Goal: Information Seeking & Learning: Learn about a topic

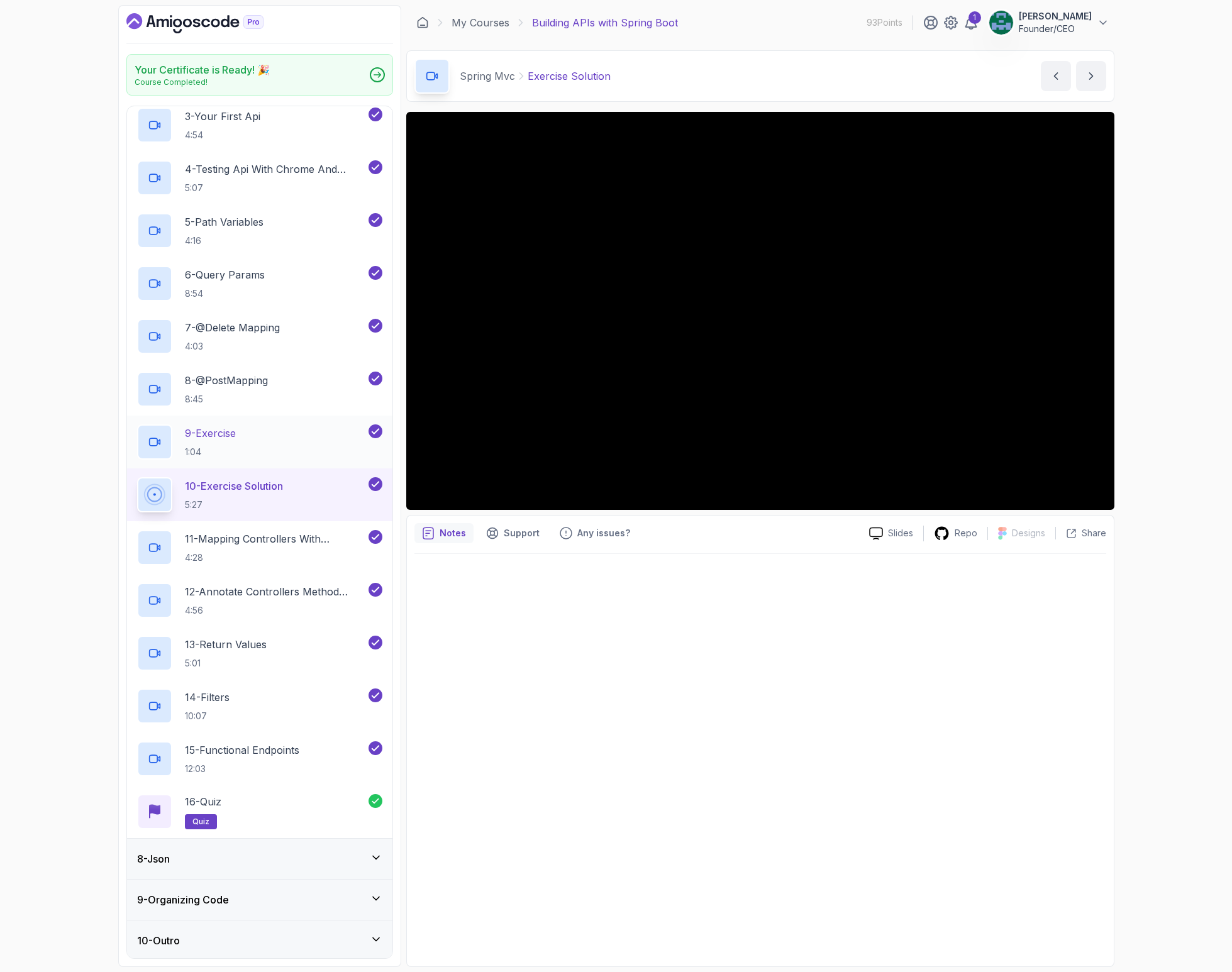
scroll to position [398, 0]
click at [259, 537] on p "11 - Mapping Controllers With @Requestmapping" at bounding box center [275, 540] width 181 height 15
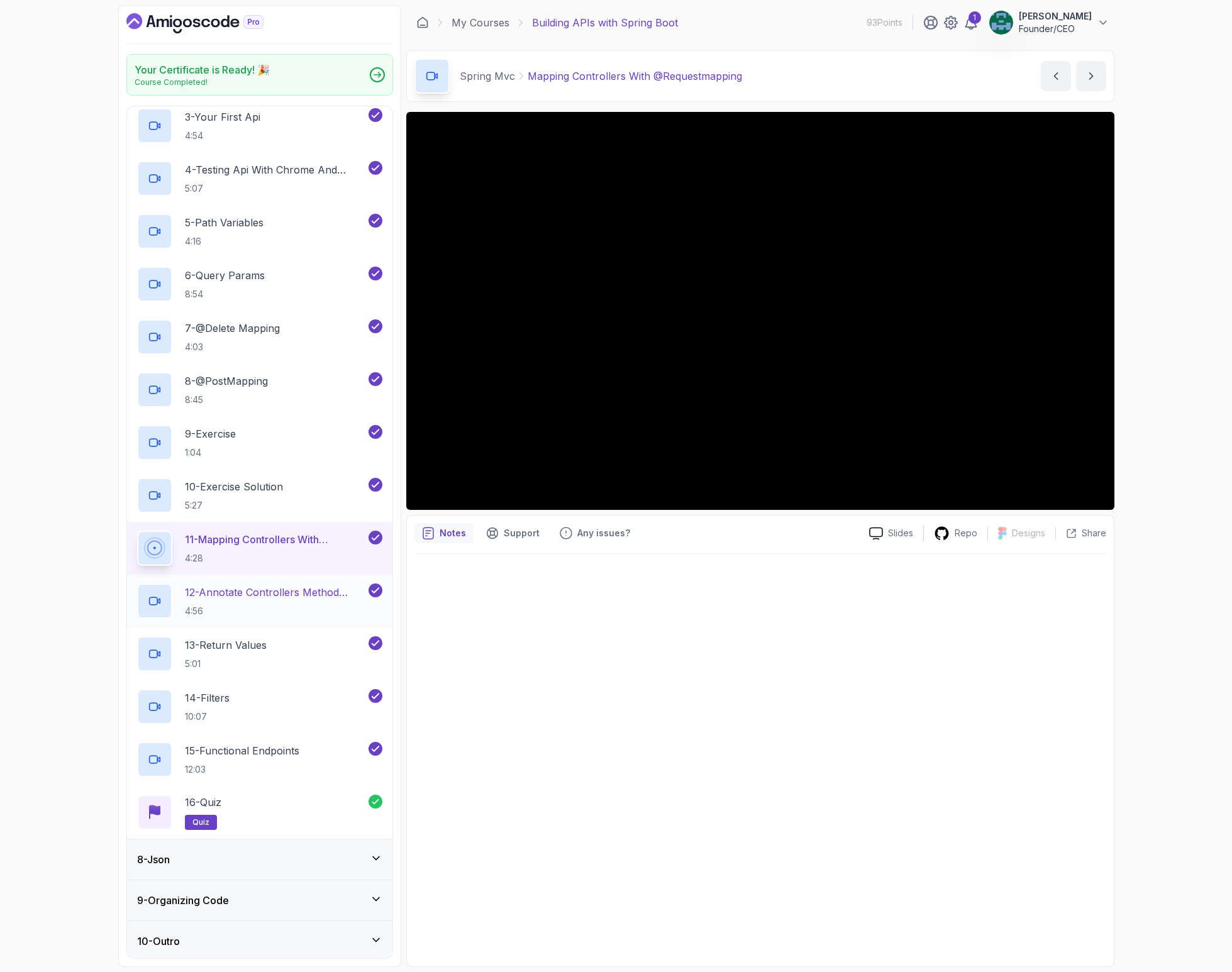
scroll to position [400, 0]
click at [206, 850] on div "8 - Json" at bounding box center [259, 857] width 245 height 15
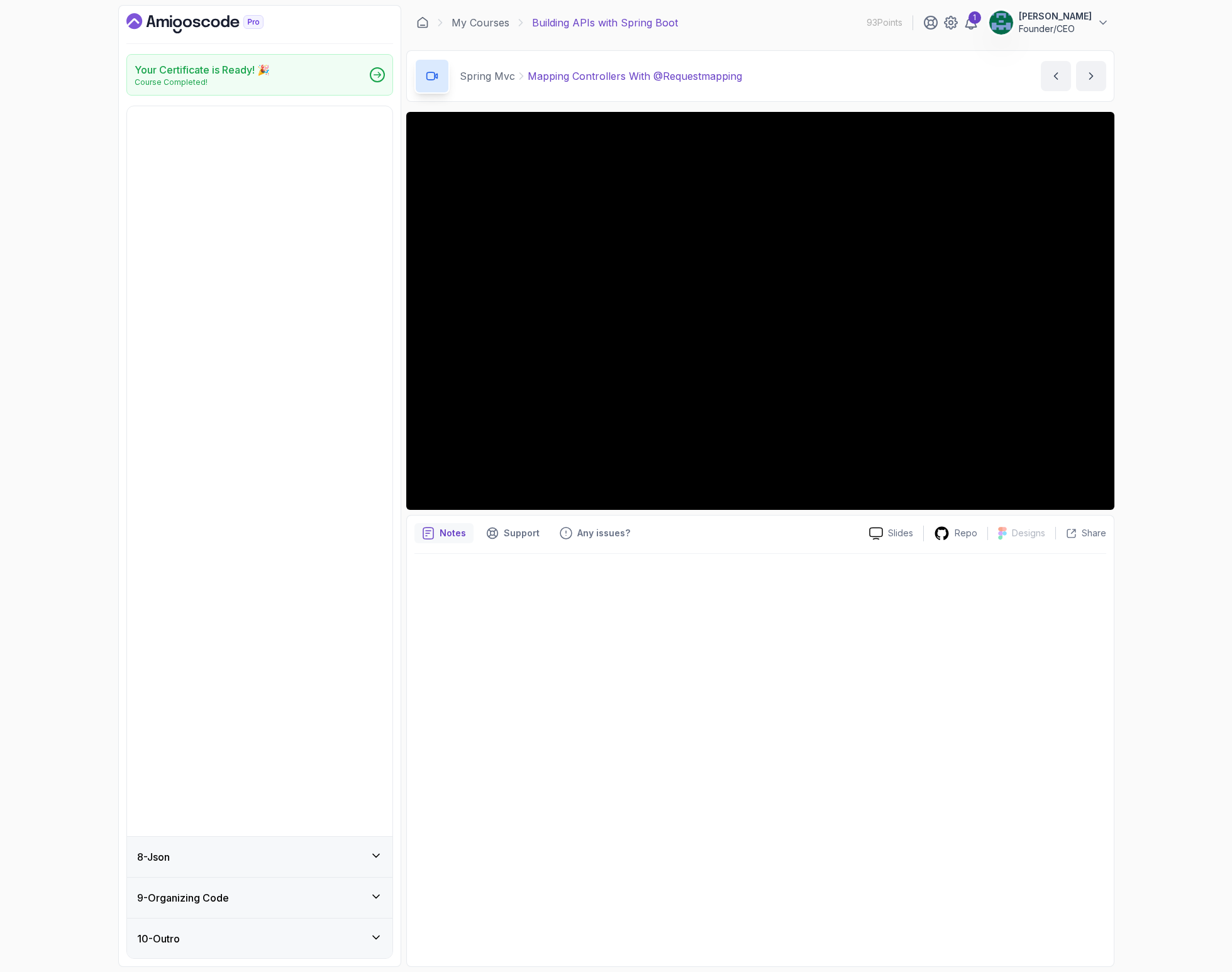
scroll to position [0, 0]
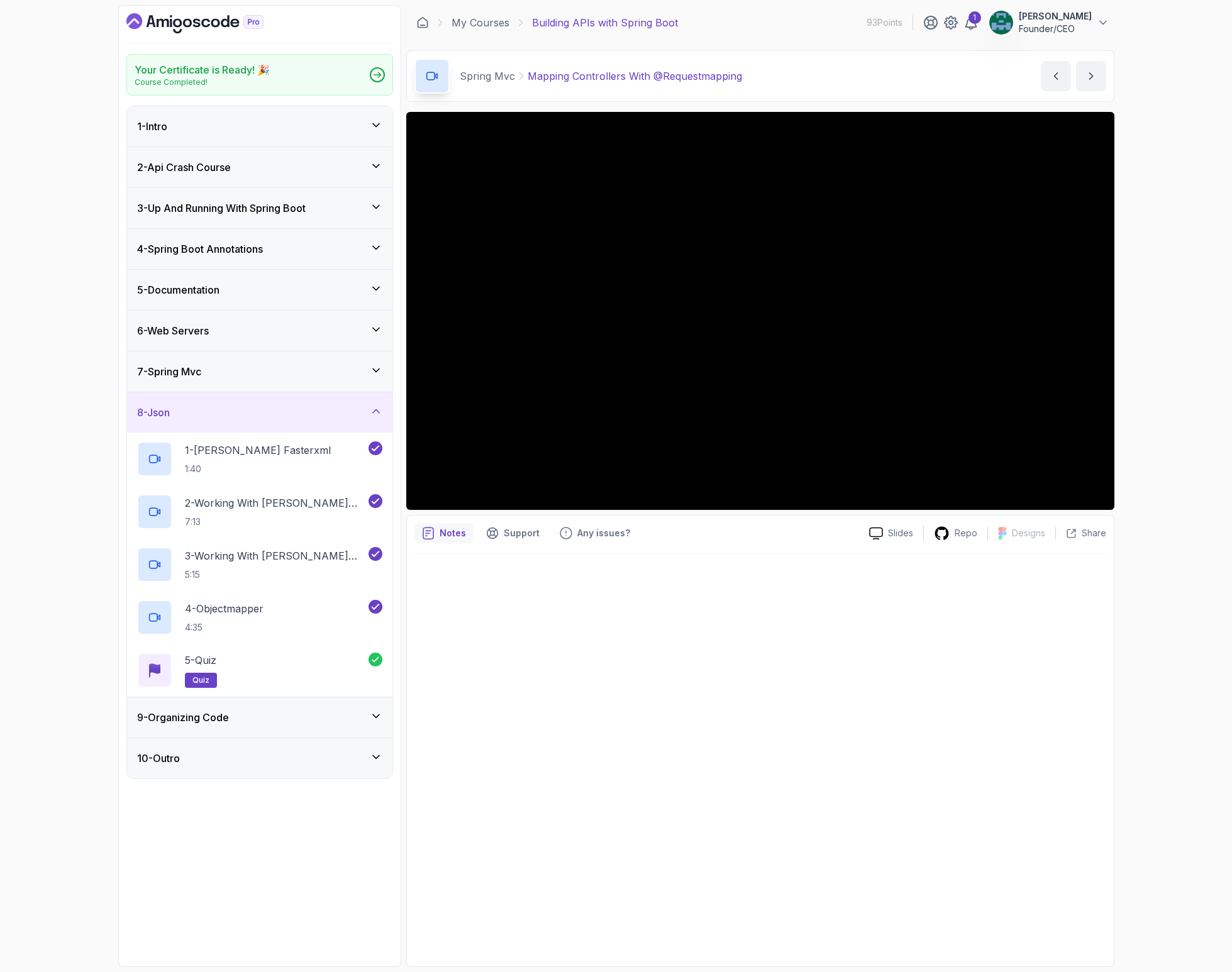
click at [225, 715] on h3 "9 - Organizing Code" at bounding box center [183, 718] width 92 height 15
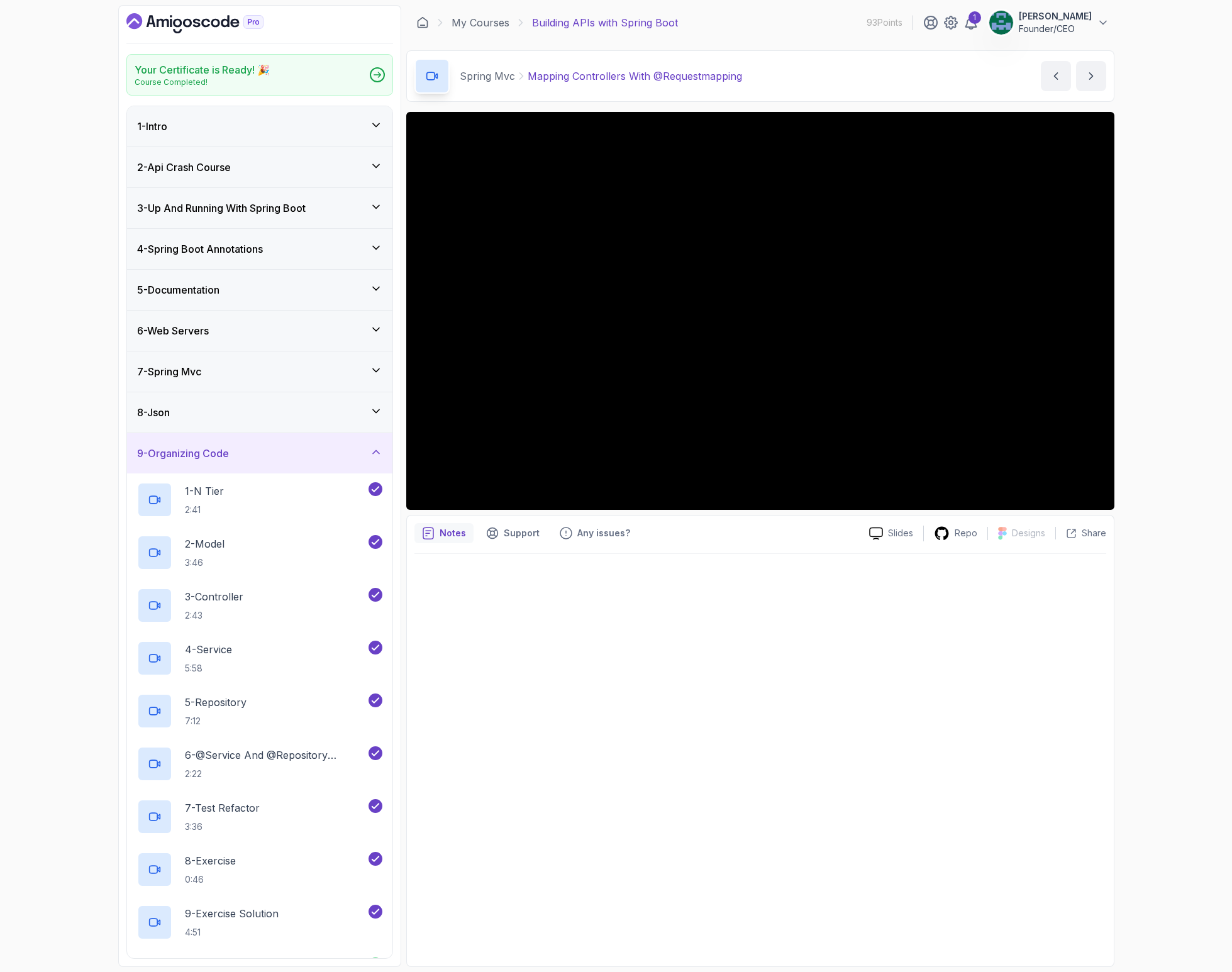
click at [225, 256] on h3 "4 - Spring Boot Annotations" at bounding box center [200, 249] width 125 height 15
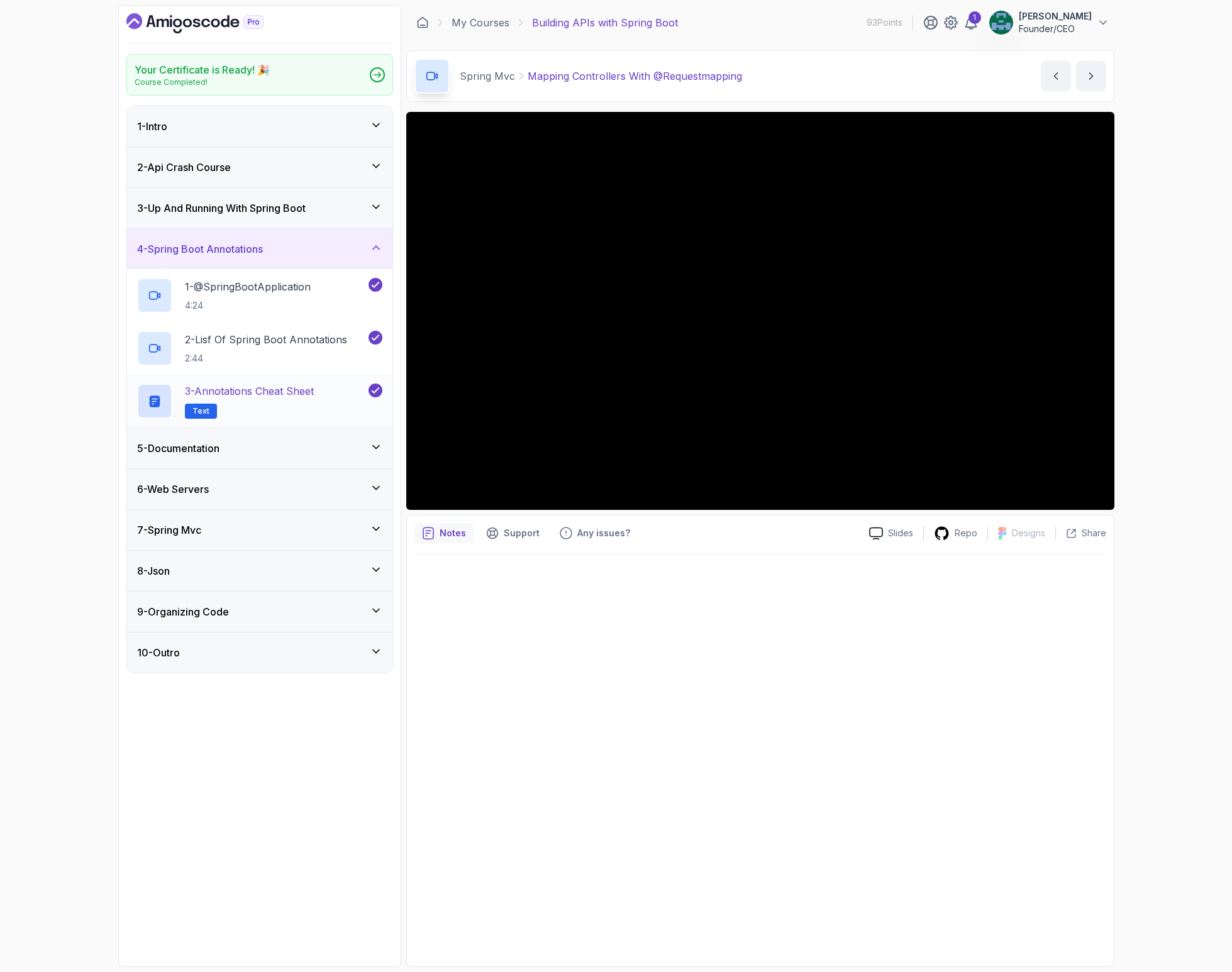
click at [220, 398] on p "3 - Annotations Cheat Sheet" at bounding box center [249, 391] width 129 height 15
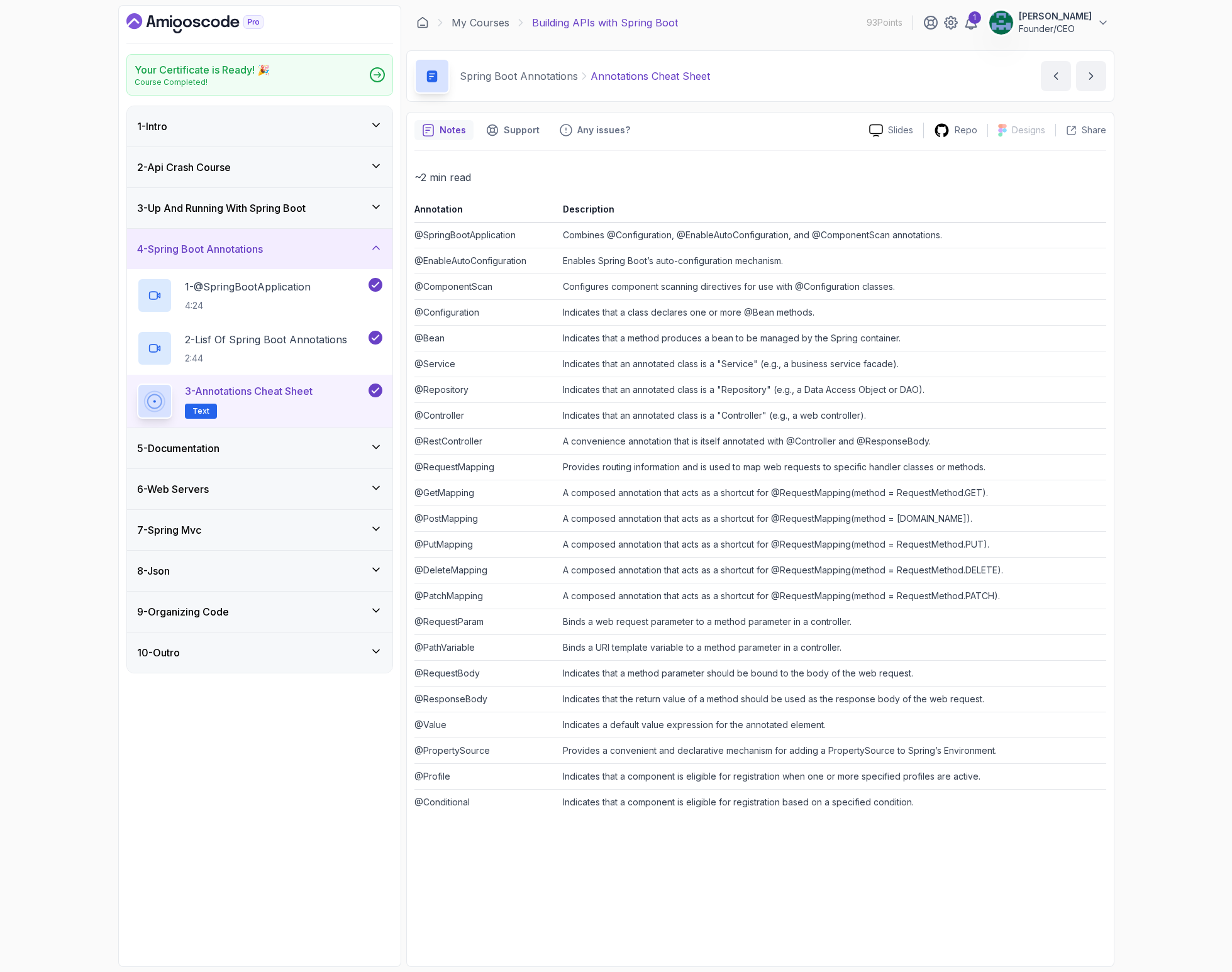
click at [241, 455] on div "5 - Documentation" at bounding box center [259, 449] width 245 height 15
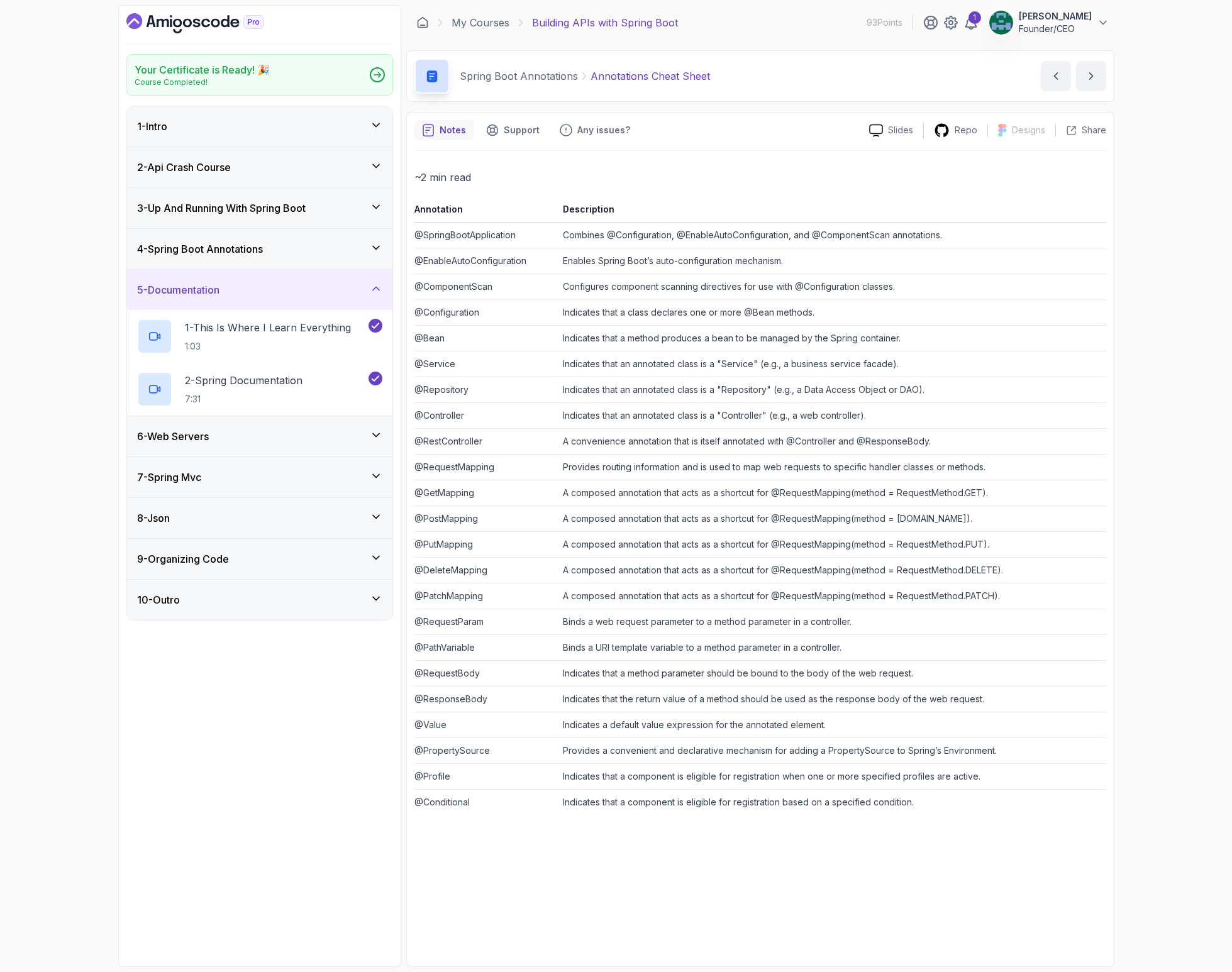
click at [233, 438] on div "6 - Web Servers" at bounding box center [259, 436] width 245 height 15
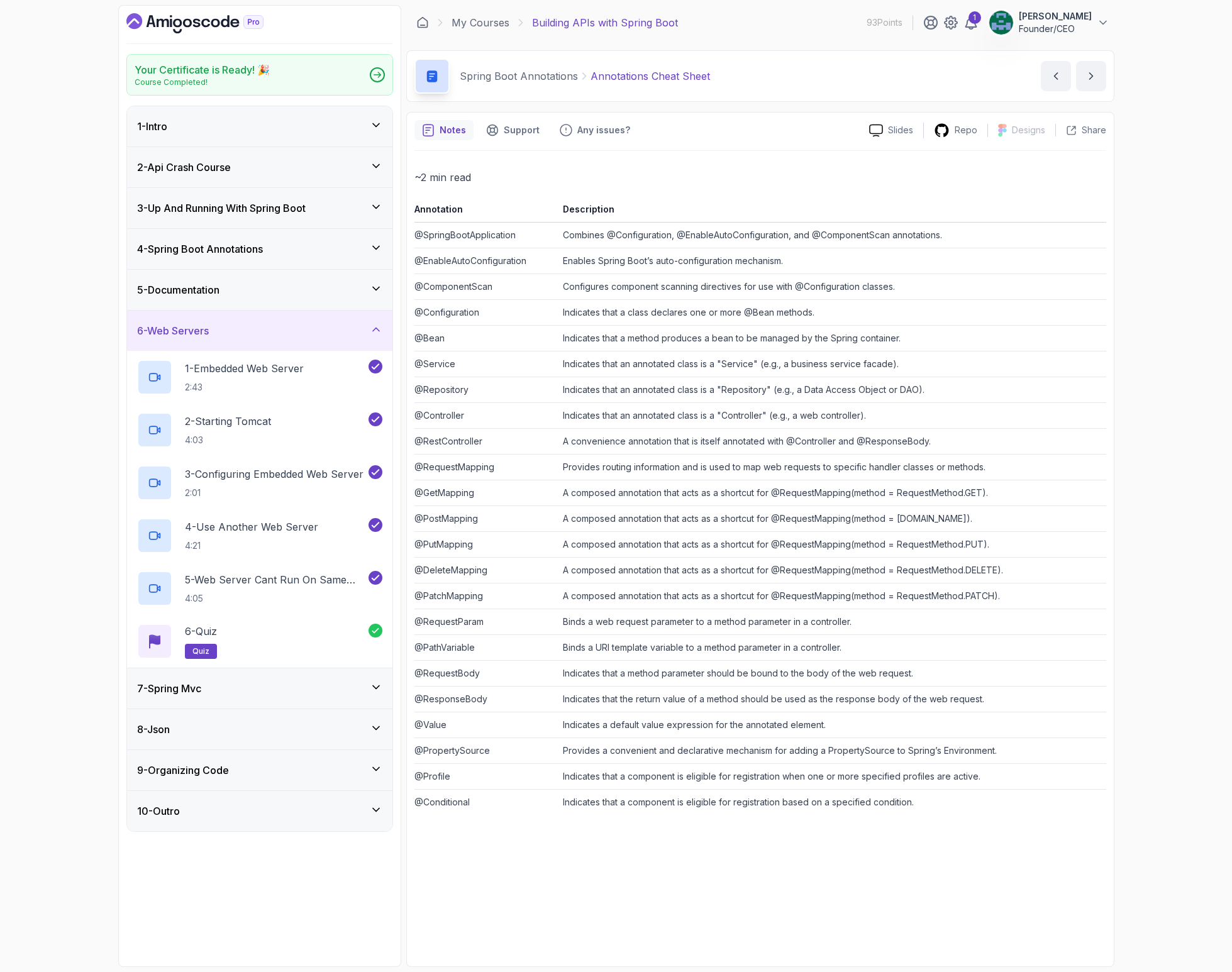
click at [201, 688] on h3 "7 - Spring Mvc" at bounding box center [169, 689] width 64 height 15
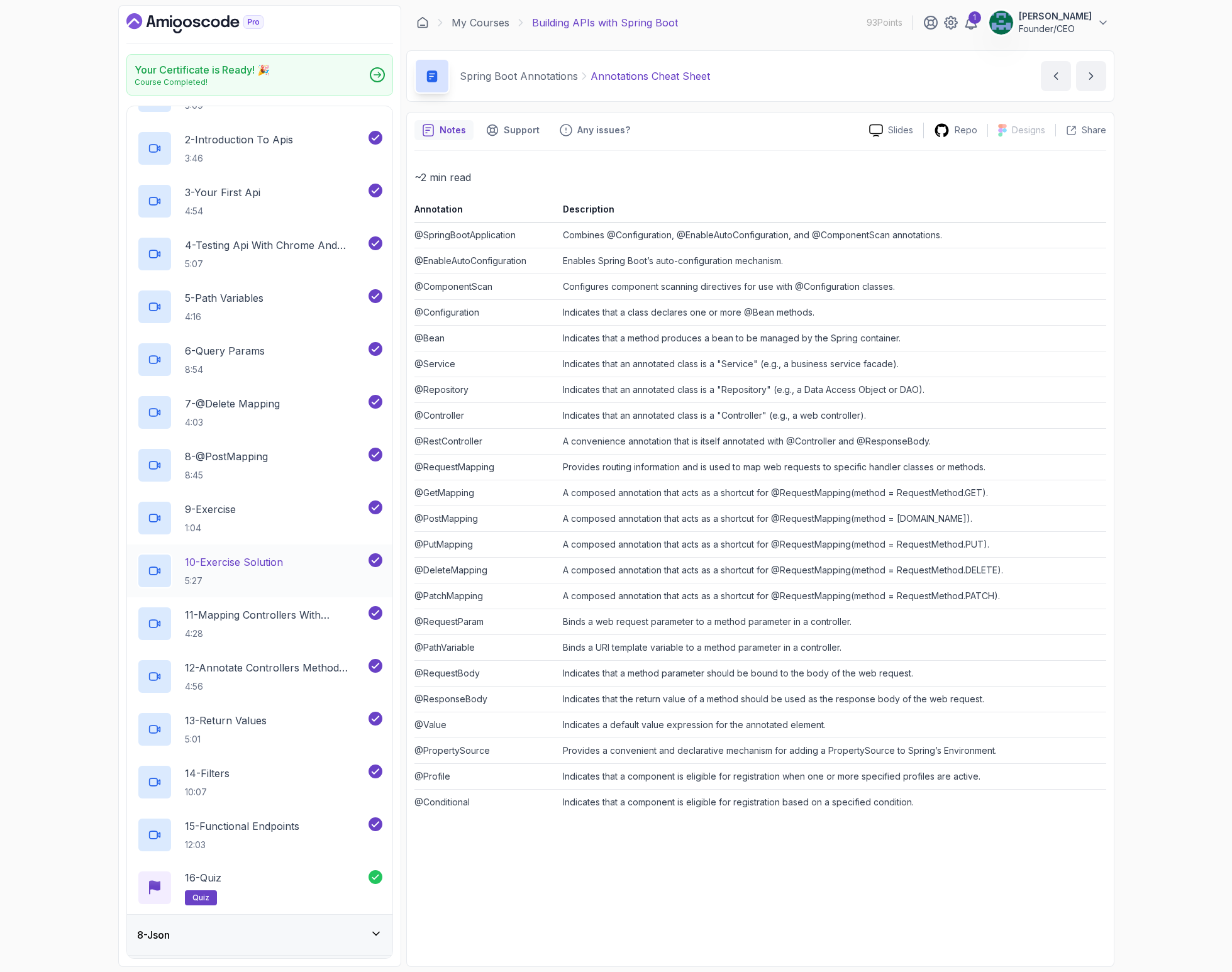
scroll to position [317, 0]
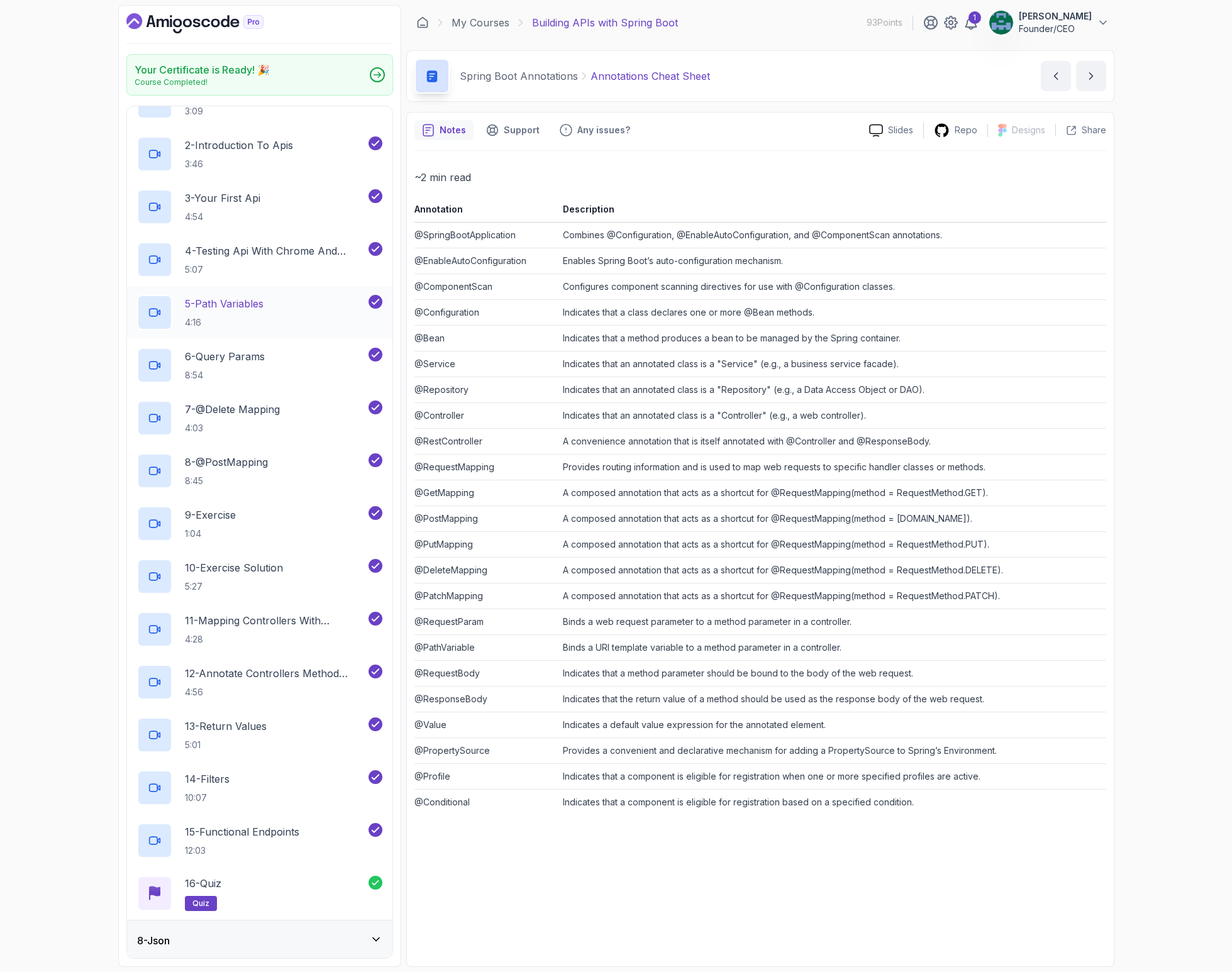
click at [253, 293] on div "5 - Path Variables 4:16" at bounding box center [260, 312] width 266 height 53
click at [242, 313] on h2 "5 - Path Variables 4:16" at bounding box center [224, 312] width 79 height 33
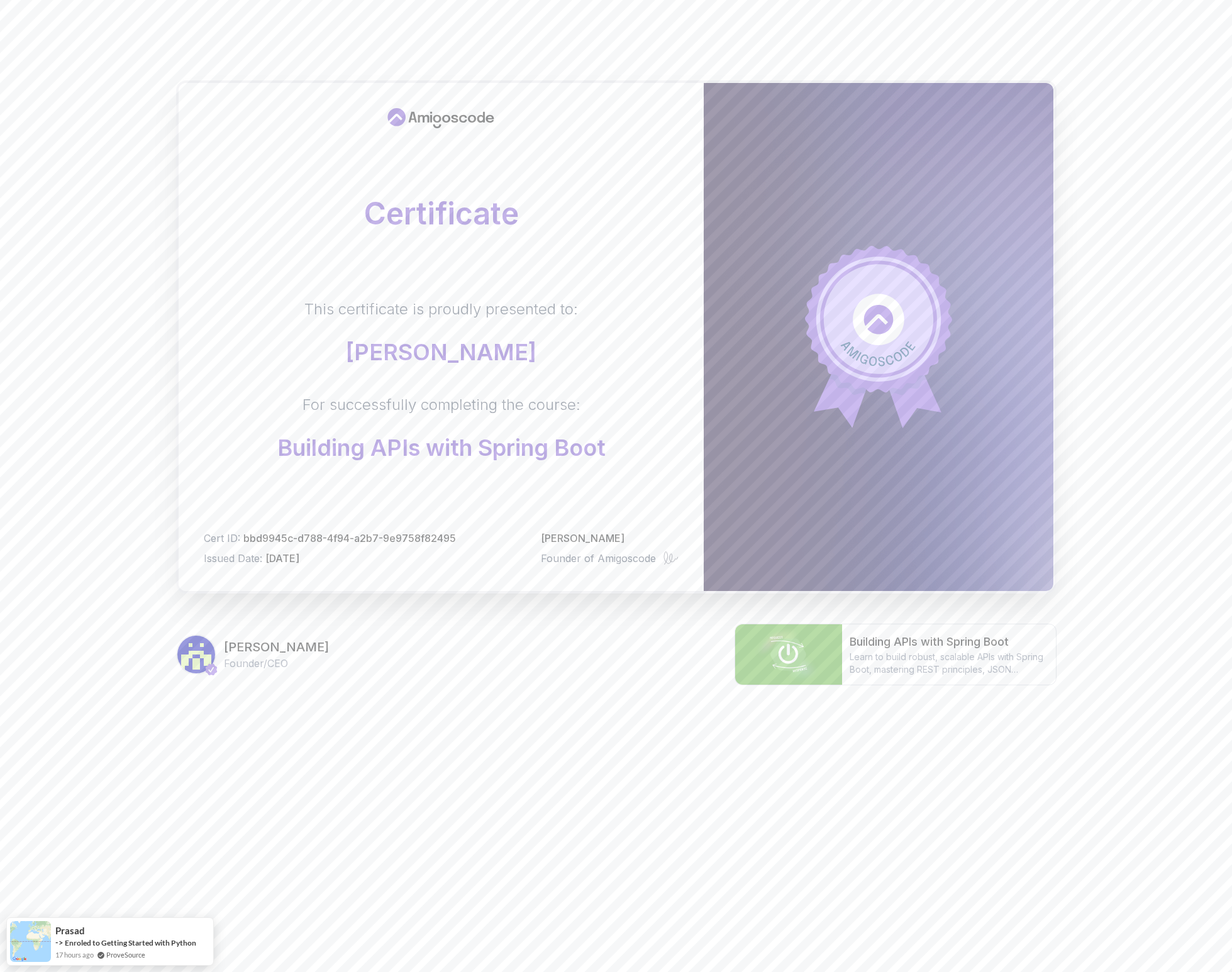
drag, startPoint x: 808, startPoint y: 374, endPoint x: 773, endPoint y: 365, distance: 36.1
click at [807, 374] on body "Certificate This certificate is proudly presented to: John Woolley For successf…" at bounding box center [616, 398] width 1232 height 796
click at [481, 692] on div "Certificate This certificate is proudly presented to: John Woolley For successf…" at bounding box center [616, 383] width 880 height 705
drag, startPoint x: 245, startPoint y: 650, endPoint x: 237, endPoint y: 649, distance: 8.1
click at [242, 649] on h3 "[PERSON_NAME]" at bounding box center [277, 647] width 105 height 18
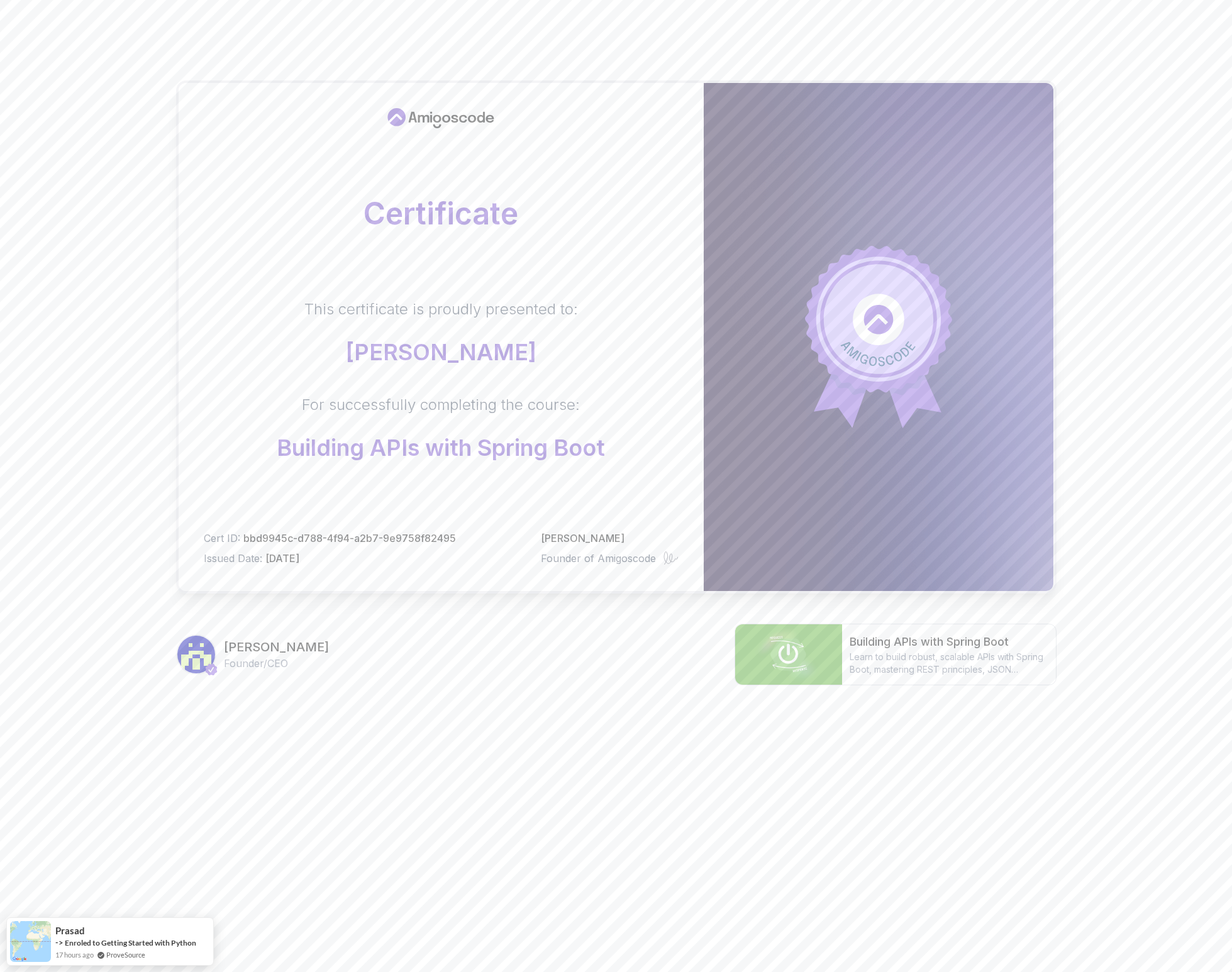
click at [168, 657] on div "Certificate This certificate is proudly presented to: John Woolley For successf…" at bounding box center [616, 398] width 1232 height 796
click at [820, 656] on img at bounding box center [789, 654] width 107 height 60
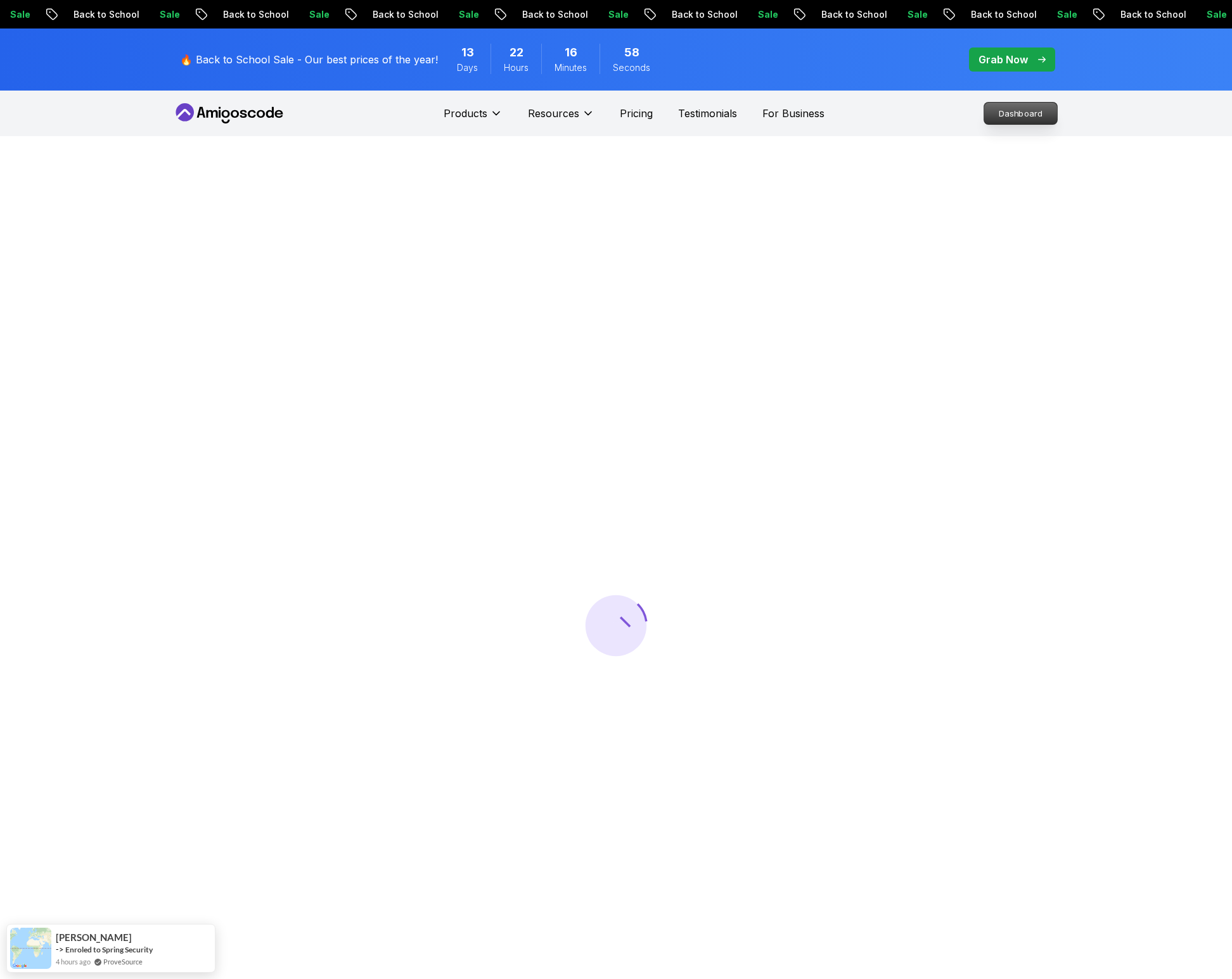
click at [1035, 116] on p "Dashboard" at bounding box center [1021, 114] width 73 height 22
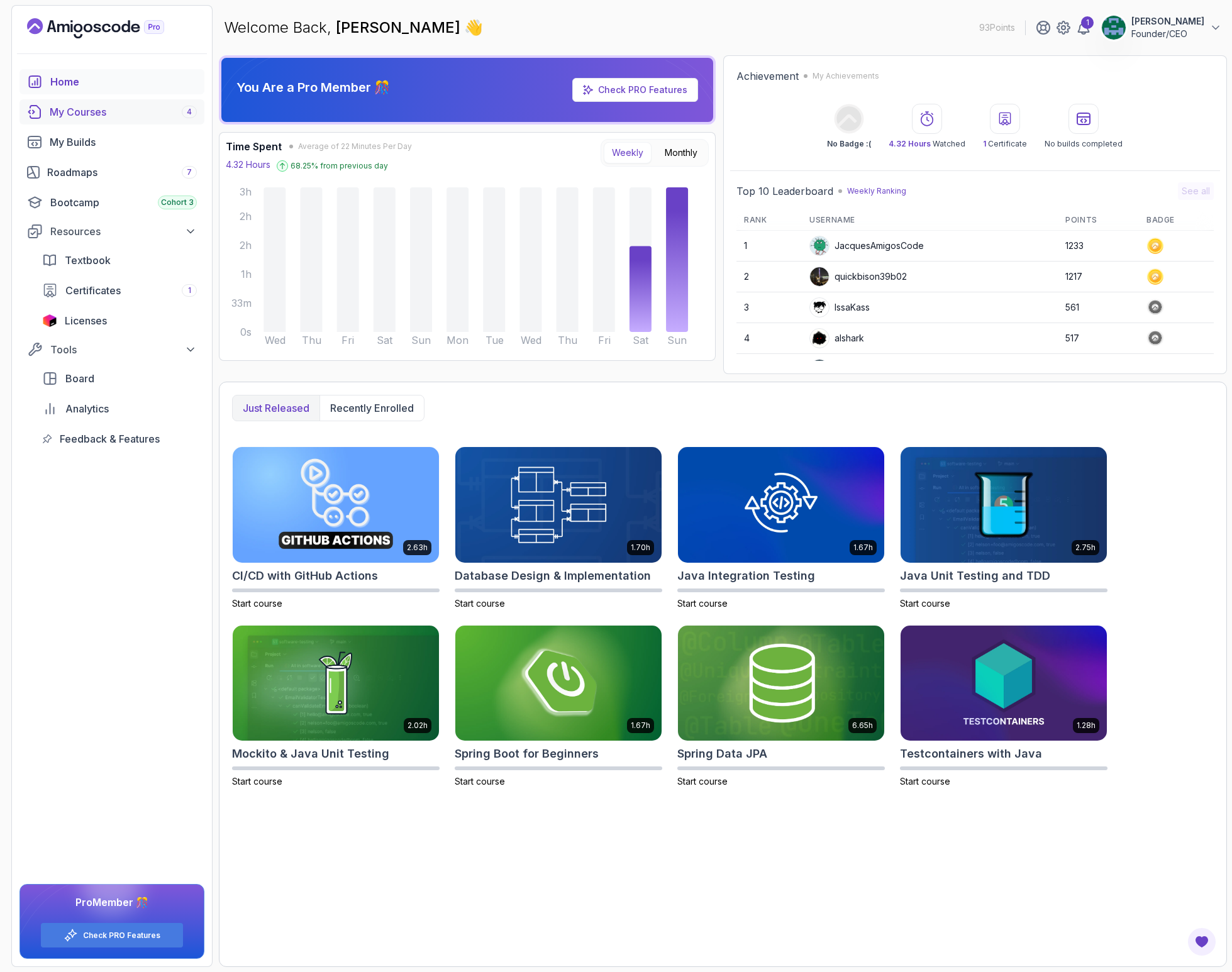
click at [78, 116] on div "My Courses 4" at bounding box center [123, 112] width 147 height 15
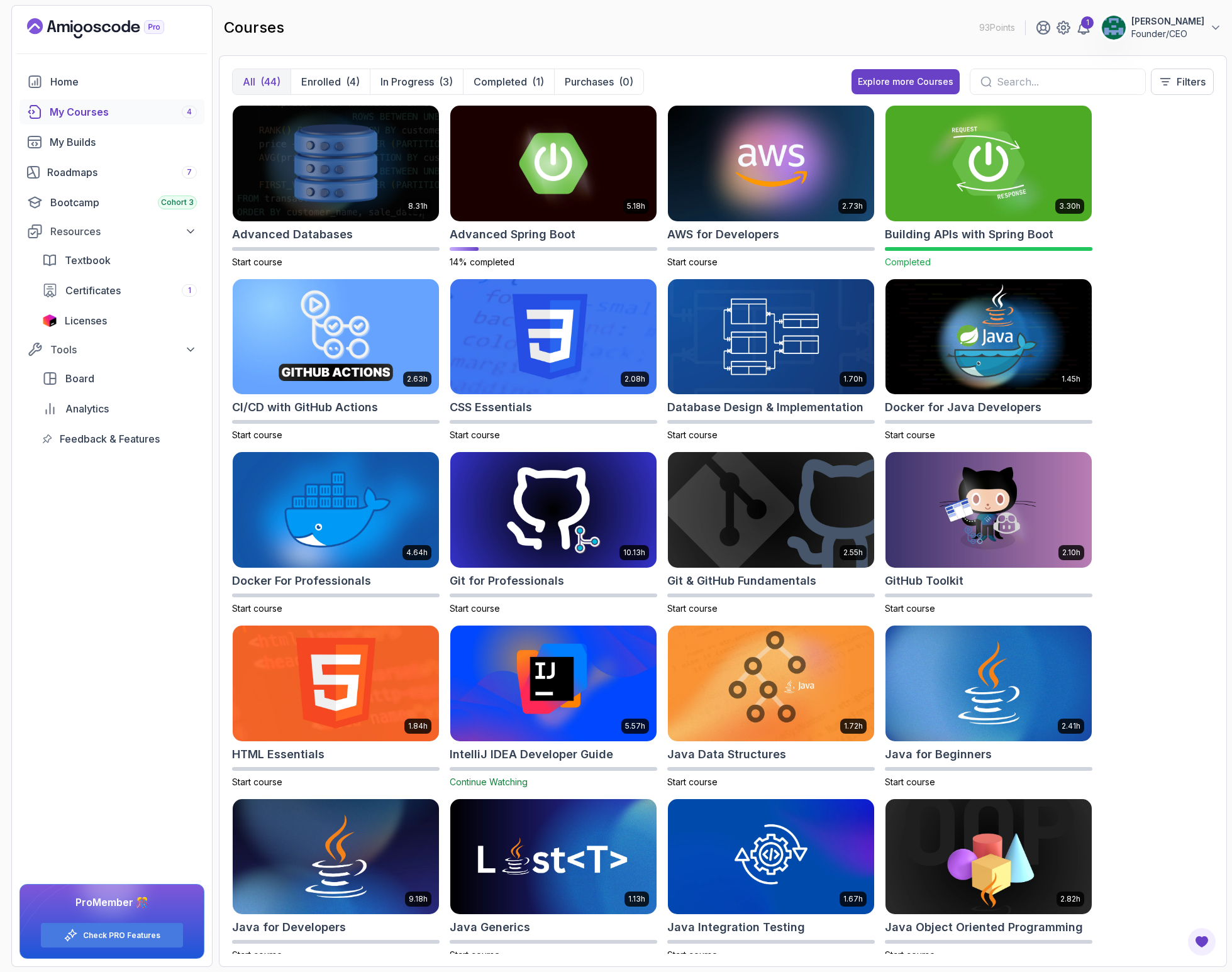
click at [923, 178] on img at bounding box center [988, 163] width 216 height 121
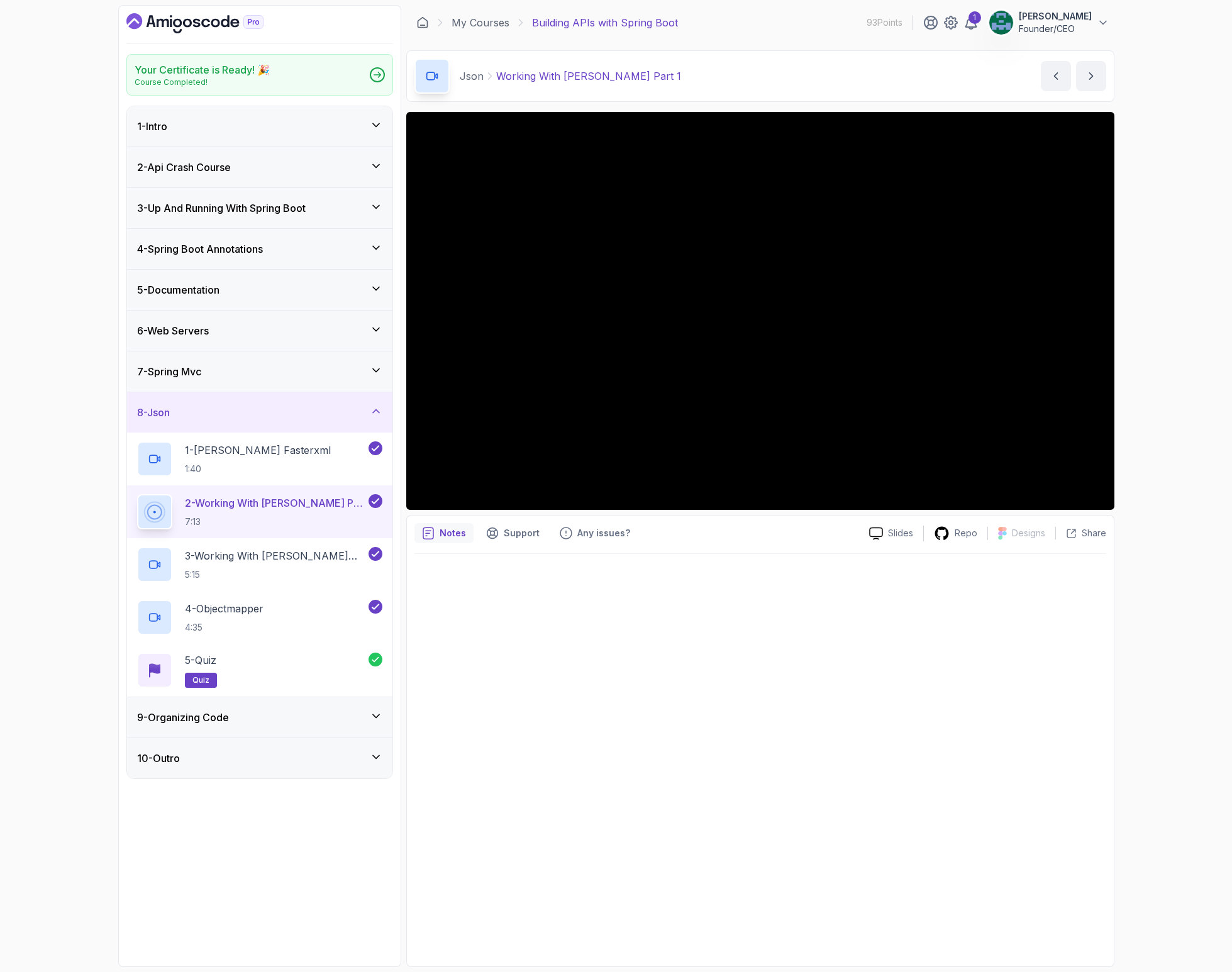
drag, startPoint x: 225, startPoint y: 364, endPoint x: 275, endPoint y: 371, distance: 50.5
click at [225, 364] on div "7 - Spring Mvc" at bounding box center [259, 372] width 245 height 15
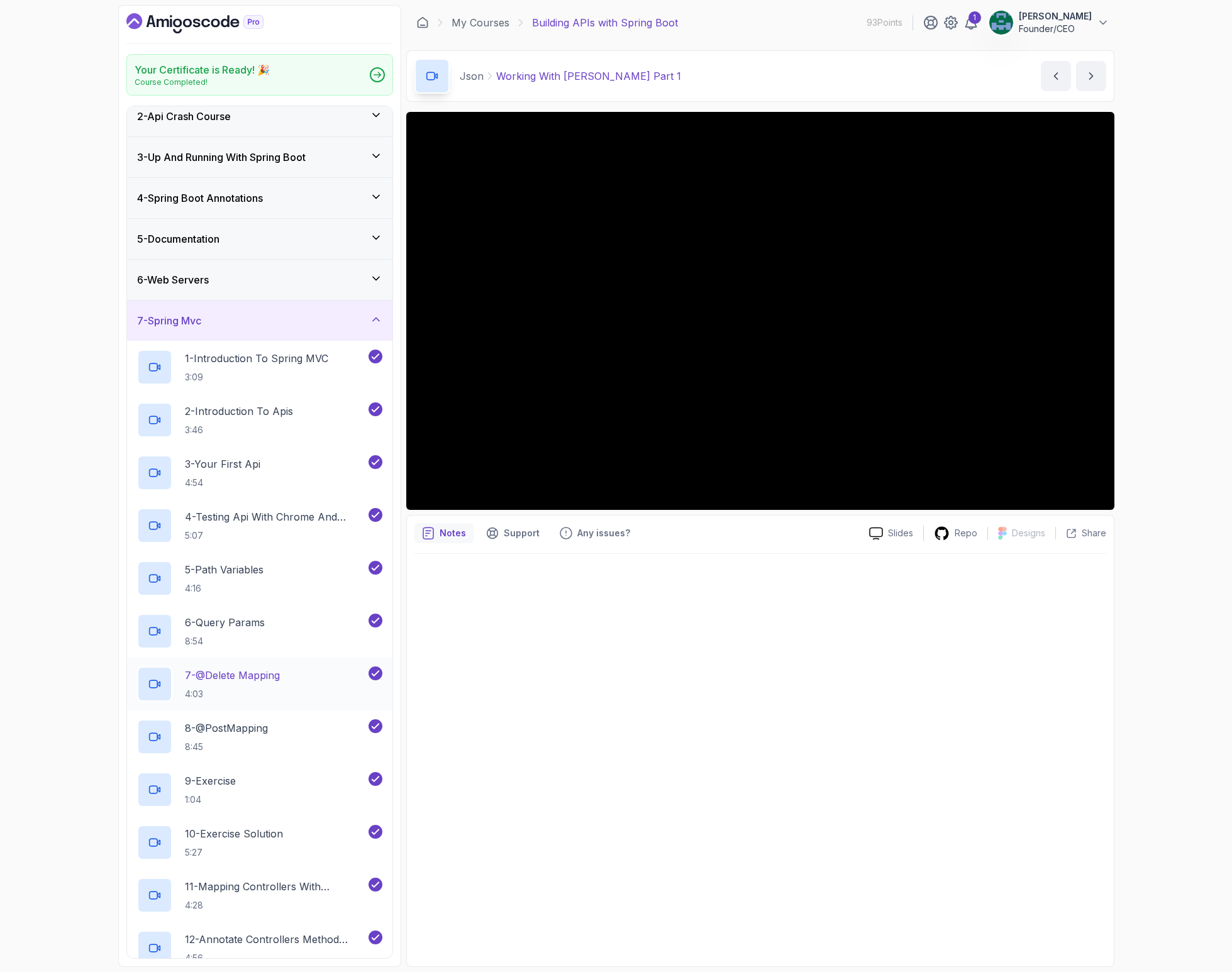
scroll to position [52, 0]
click at [225, 623] on p "6 - Query Params" at bounding box center [225, 621] width 80 height 15
click at [964, 537] on p "Repo" at bounding box center [965, 533] width 23 height 13
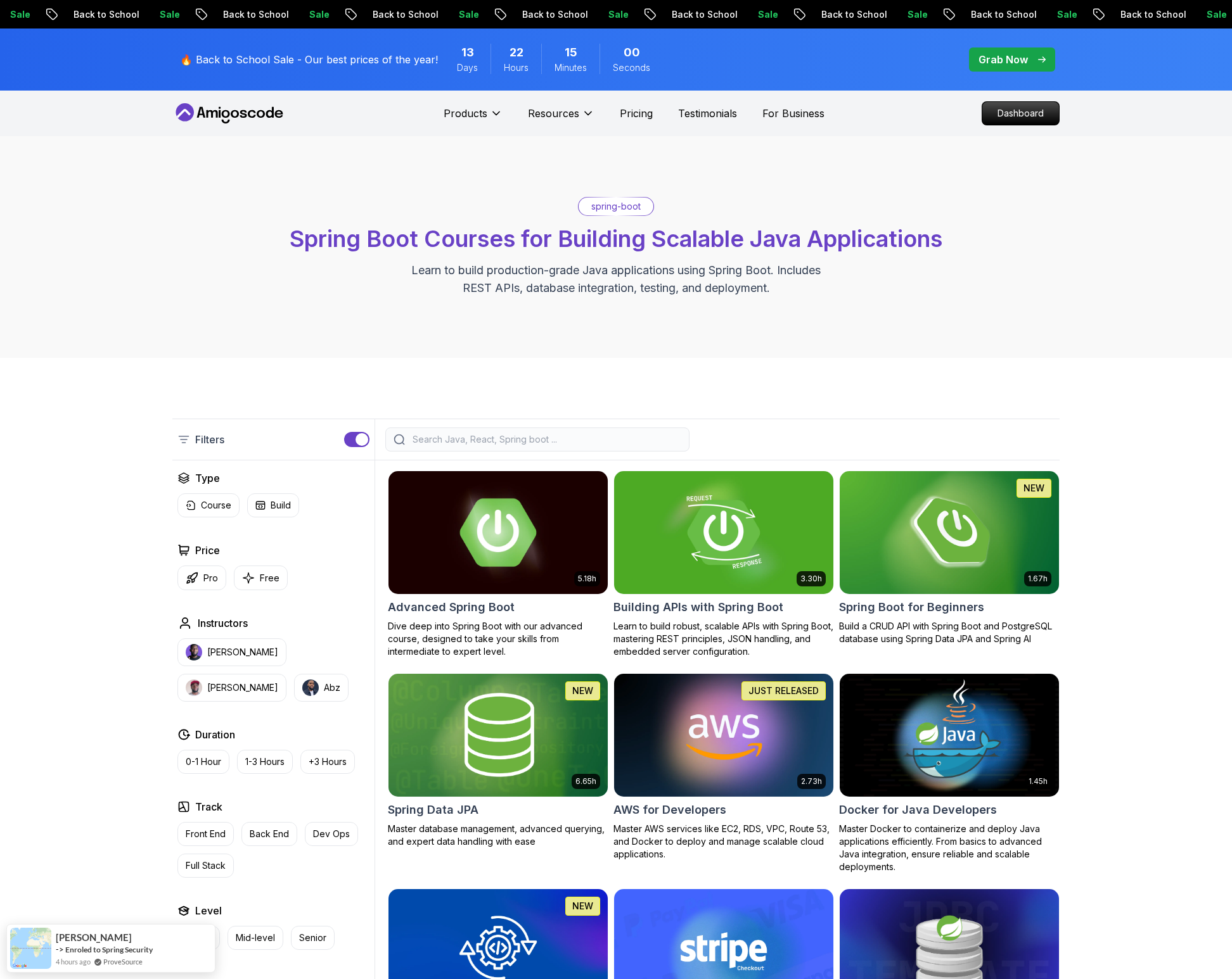
click at [512, 541] on img at bounding box center [498, 532] width 230 height 129
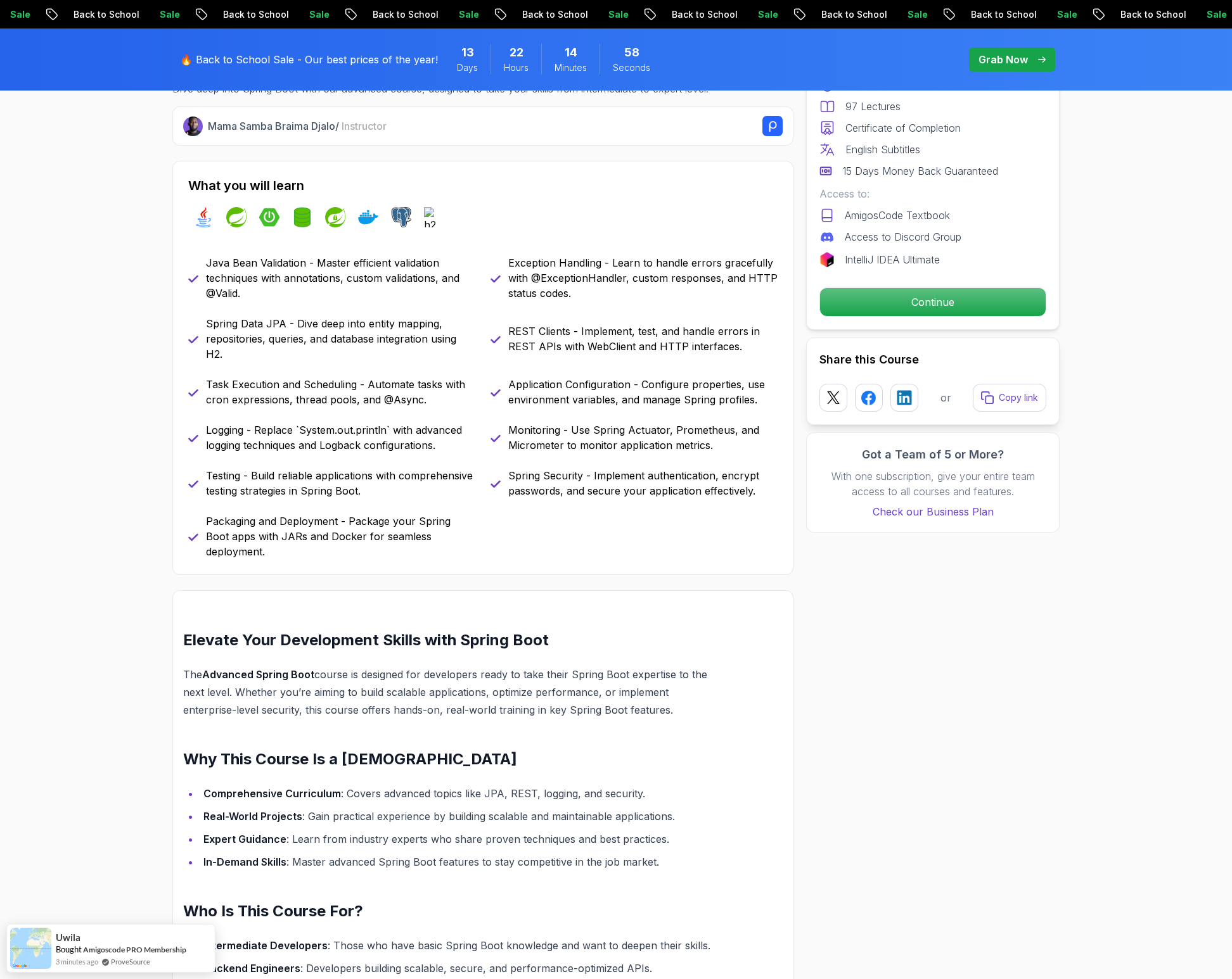
scroll to position [480, 0]
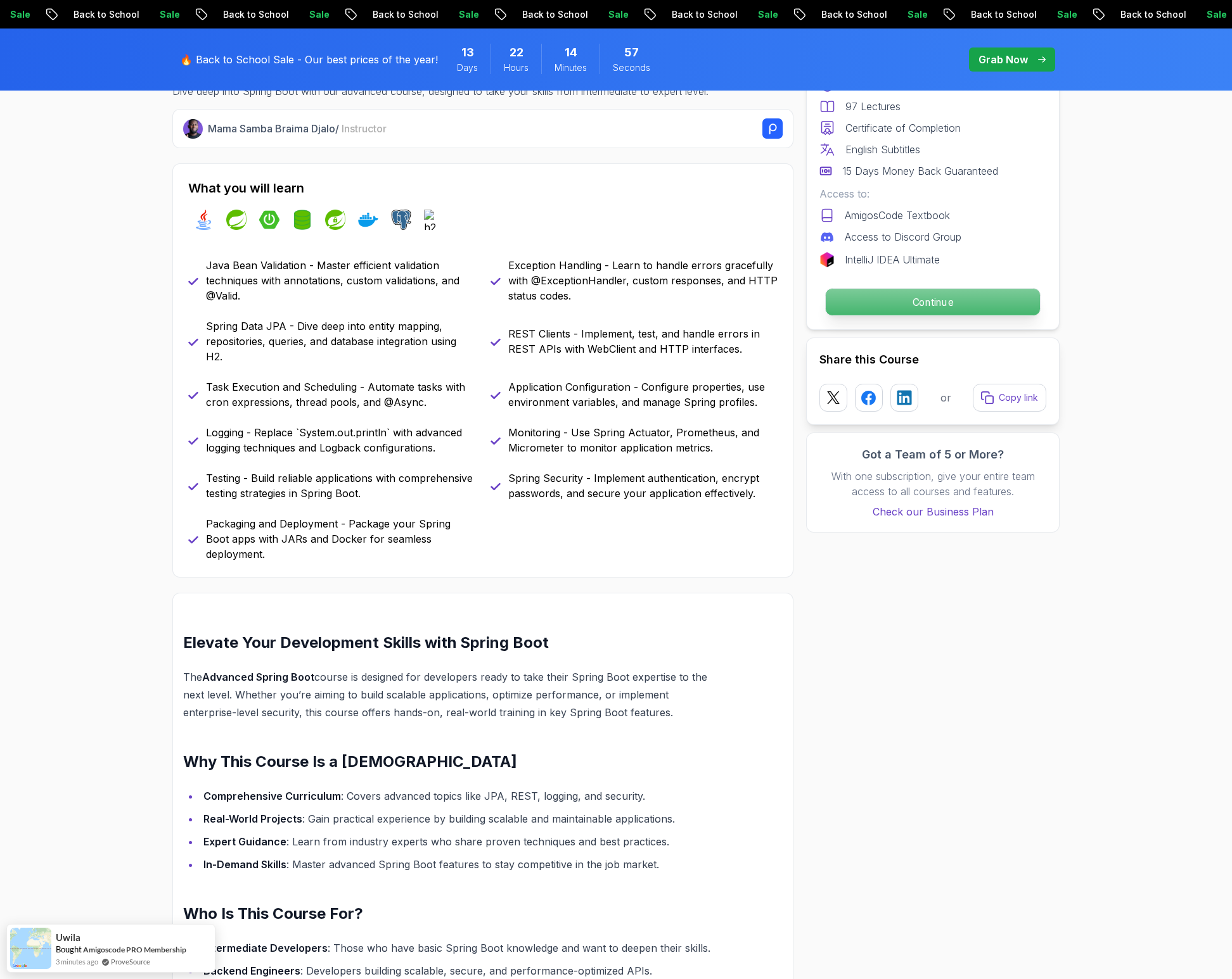
click at [898, 310] on p "Continue" at bounding box center [933, 302] width 214 height 27
